Goal: Find specific page/section: Find specific page/section

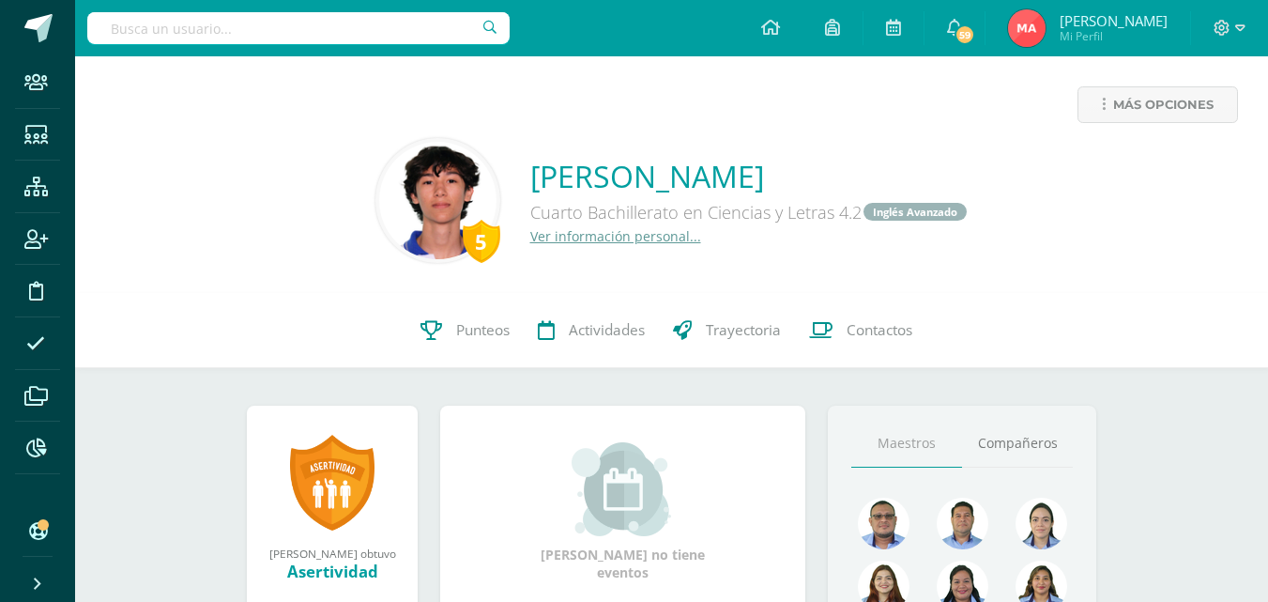
click at [293, 30] on input "text" at bounding box center [298, 28] width 423 height 32
type input "Ortega Monroy"
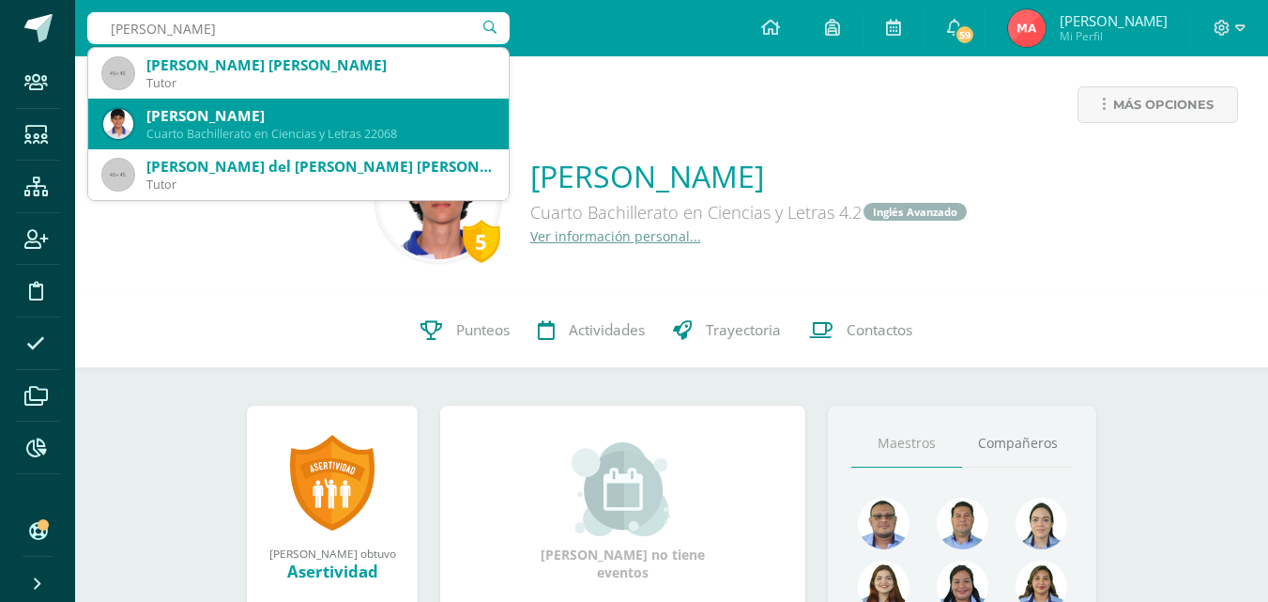
click at [346, 117] on div "Jonathan Omar Ortega Monroy" at bounding box center [319, 116] width 347 height 20
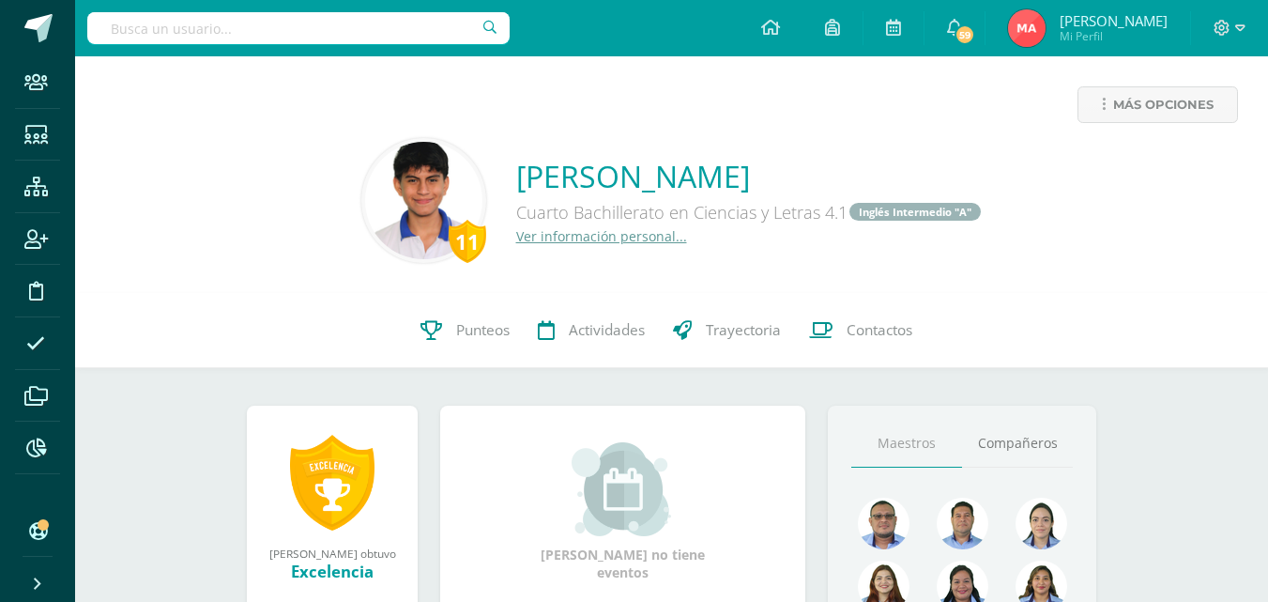
click at [234, 30] on input "text" at bounding box center [298, 28] width 423 height 32
type input "Lionel Mon"
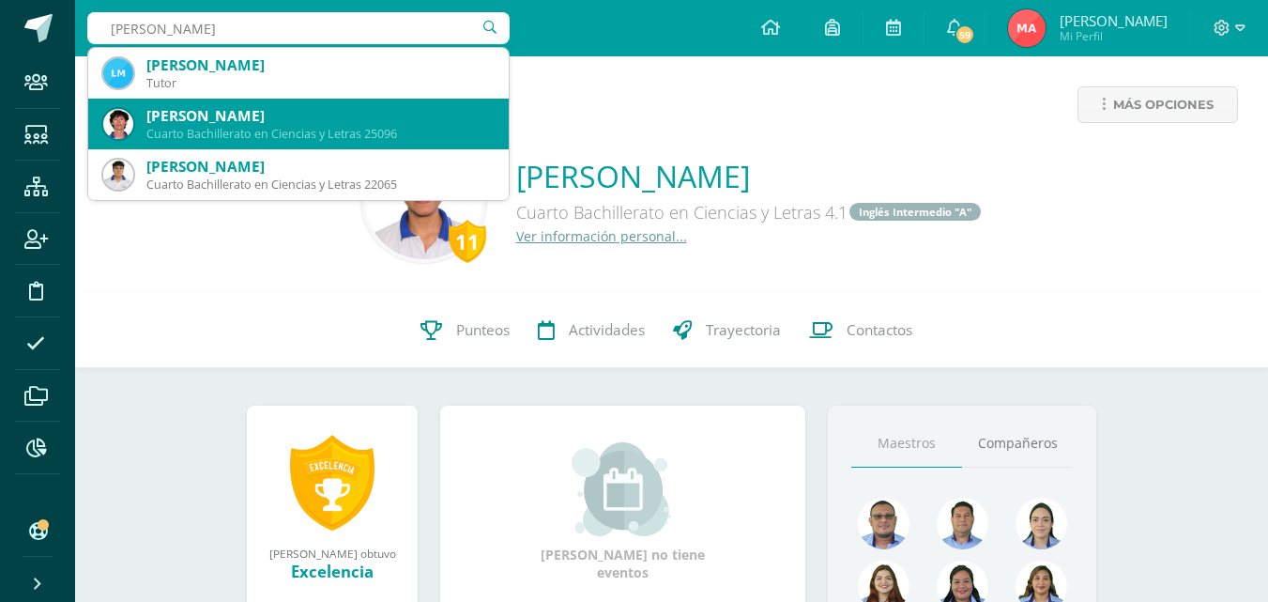
click at [254, 121] on div "Diego Lionel Monroy Morales" at bounding box center [319, 116] width 347 height 20
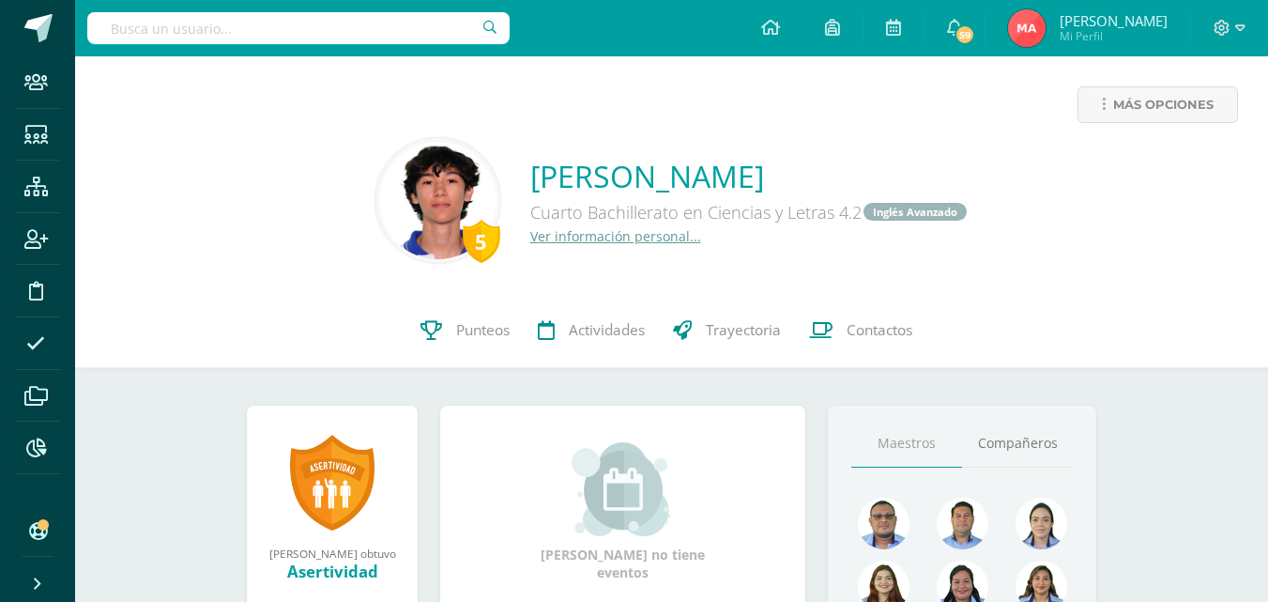
click at [295, 17] on input "text" at bounding box center [298, 28] width 423 height 32
type input "a"
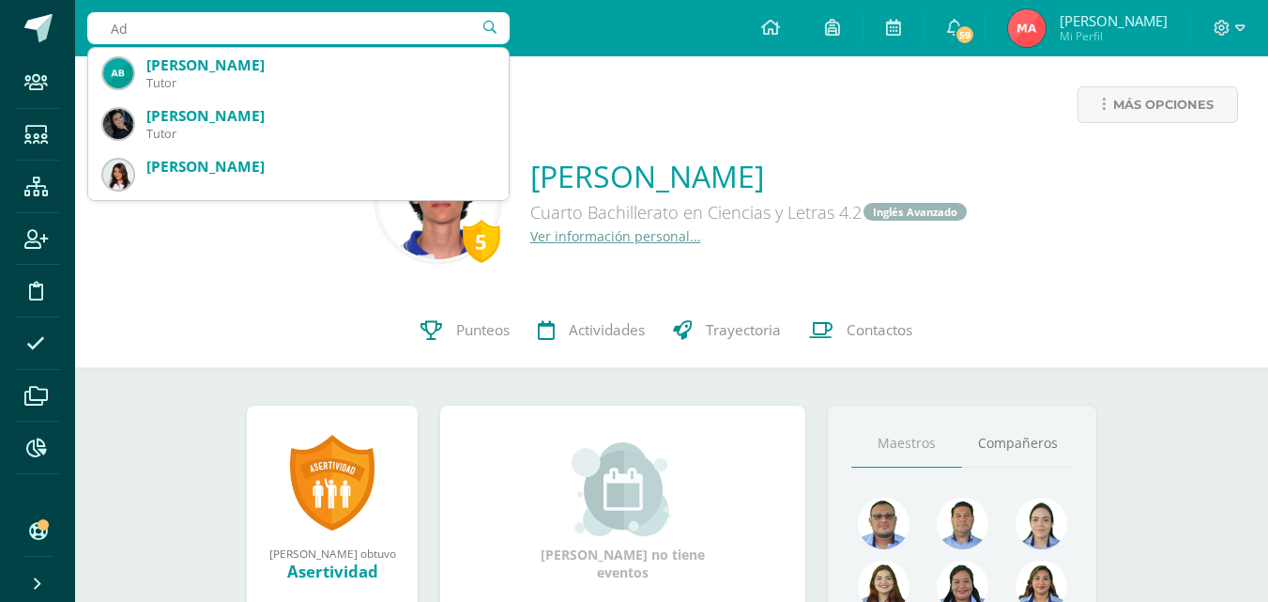
type input "A"
type input "N"
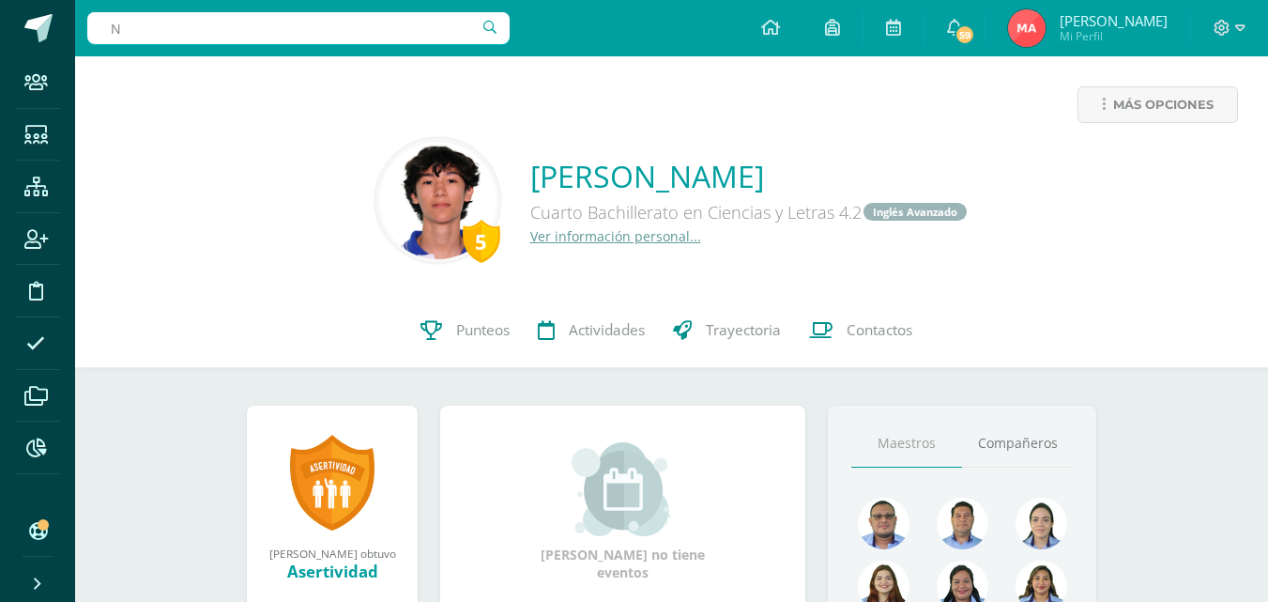
click at [426, 24] on input "N" at bounding box center [298, 28] width 423 height 32
type input "Quijada TicS"
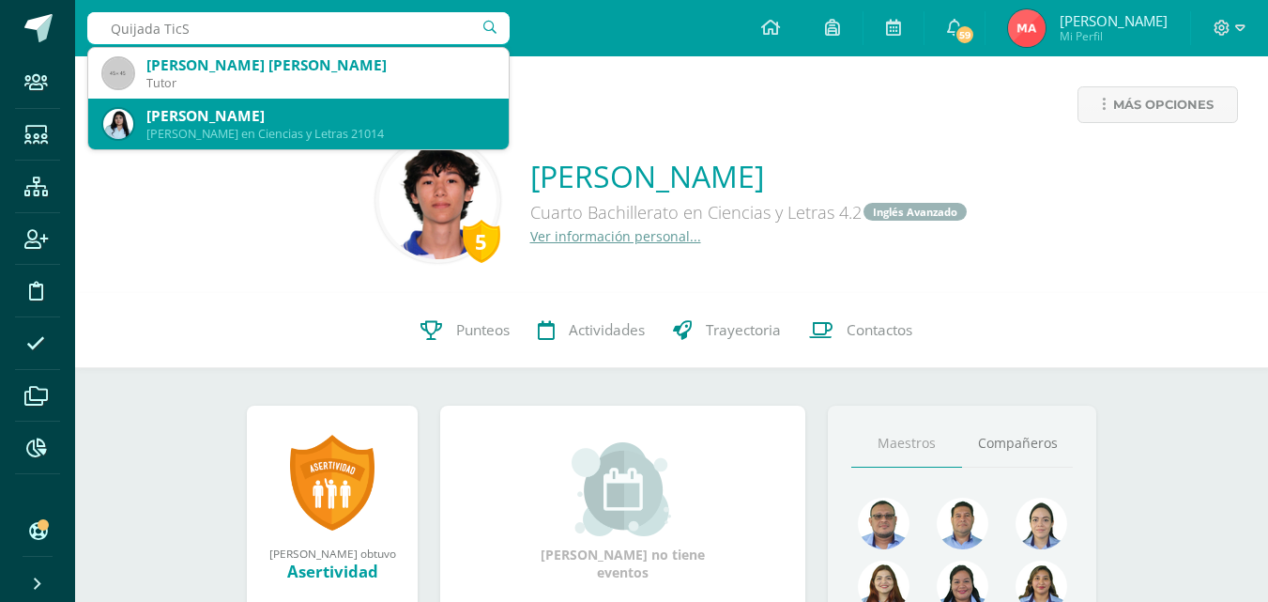
drag, startPoint x: 385, startPoint y: 114, endPoint x: 396, endPoint y: 107, distance: 13.0
click at [385, 115] on div "[PERSON_NAME]" at bounding box center [319, 116] width 347 height 20
